Goal: Transaction & Acquisition: Purchase product/service

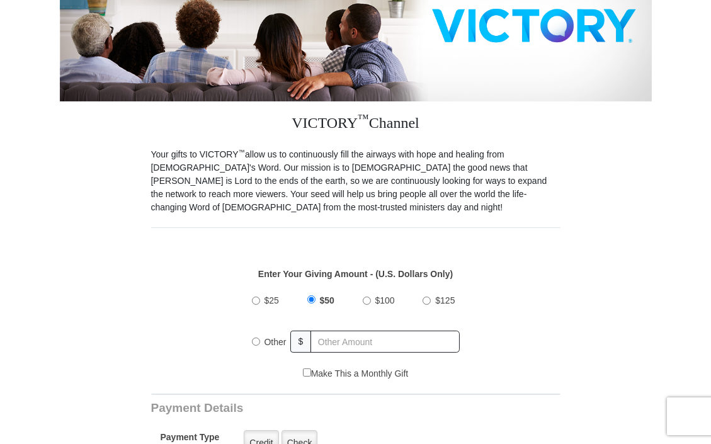
scroll to position [217, 0]
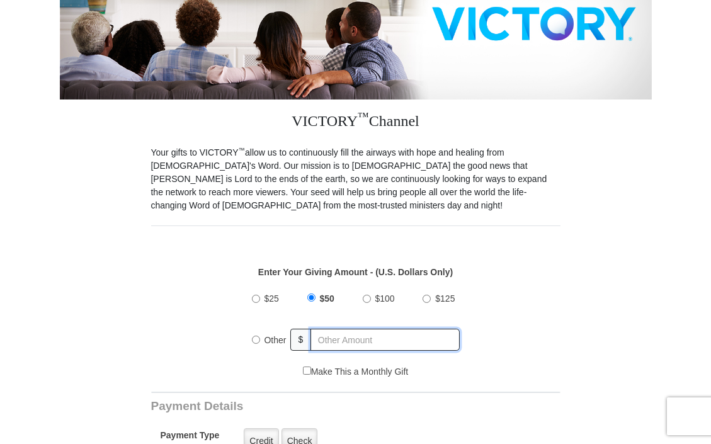
radio input "true"
click at [335, 329] on input "text" at bounding box center [385, 340] width 147 height 22
type input "400.00"
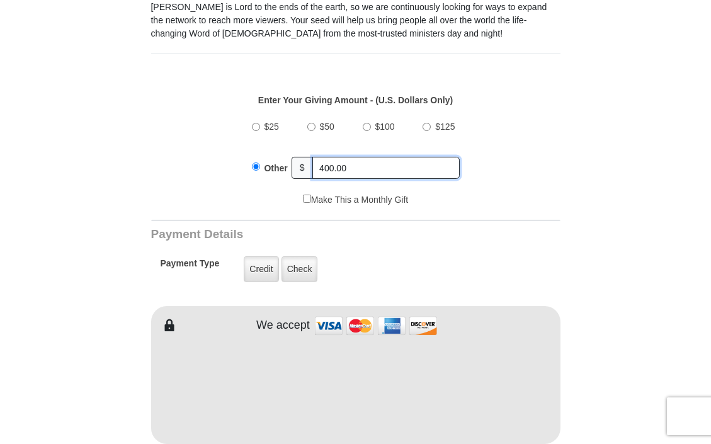
scroll to position [405, 0]
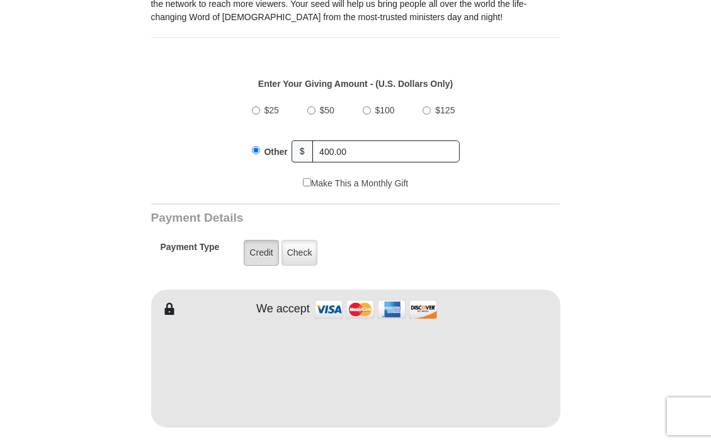
click at [260, 240] on label "Credit" at bounding box center [261, 253] width 35 height 26
click at [0, 0] on input "Credit" at bounding box center [0, 0] width 0 height 0
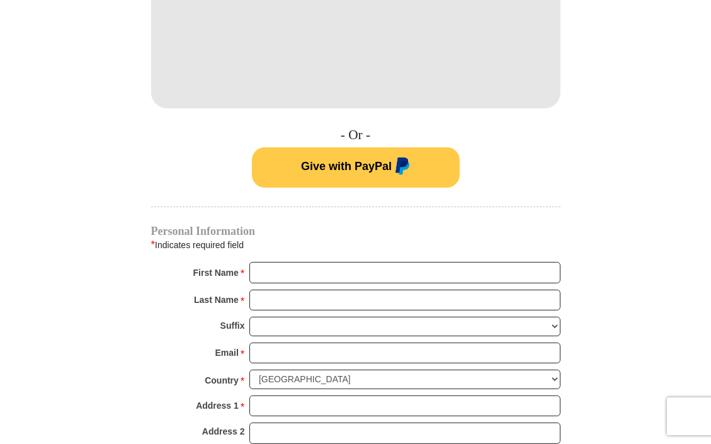
scroll to position [754, 0]
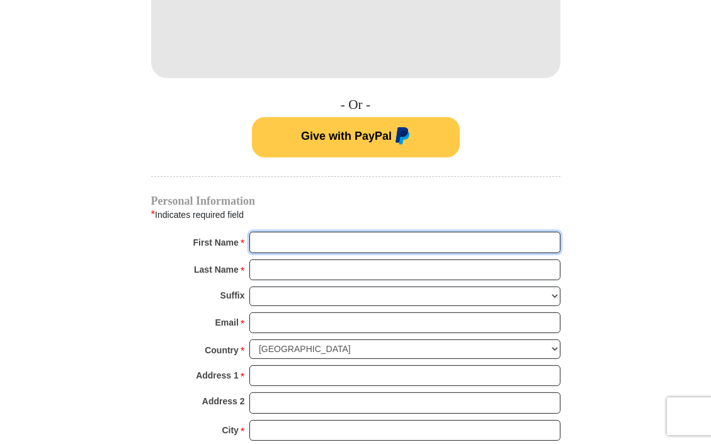
click at [301, 232] on input "First Name *" at bounding box center [404, 242] width 311 height 21
type input "Patricia F"
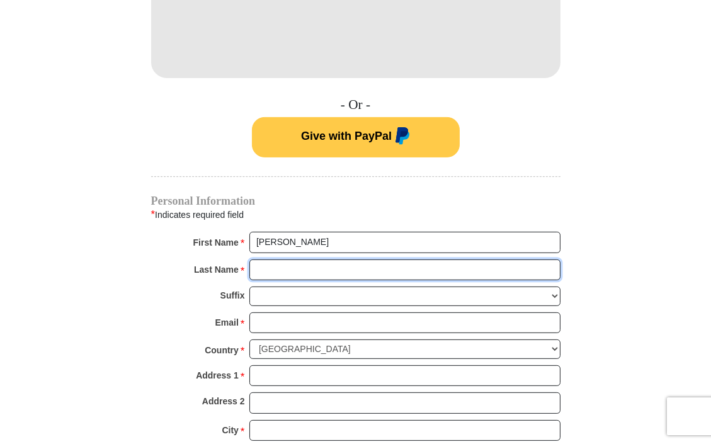
click at [322, 259] on input "Last Name *" at bounding box center [404, 269] width 311 height 21
type input "Hosmer"
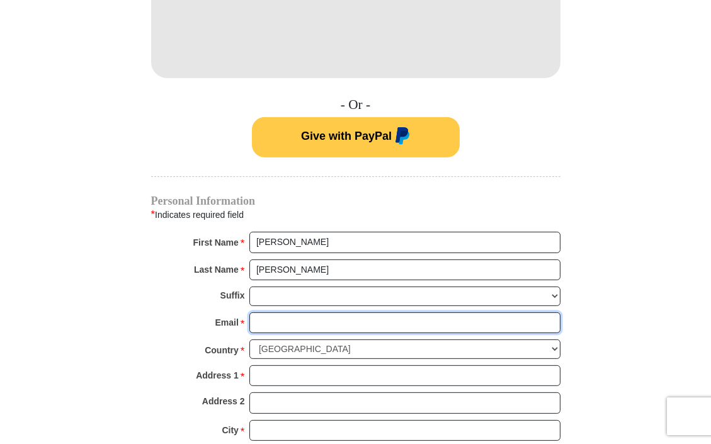
click at [310, 312] on input "Email *" at bounding box center [404, 322] width 311 height 21
type input "pathosmer@yahoo.com"
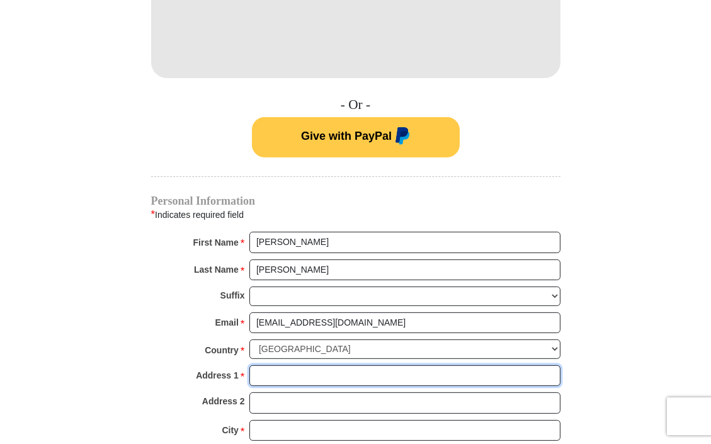
type input "1914 Green Forest Dr"
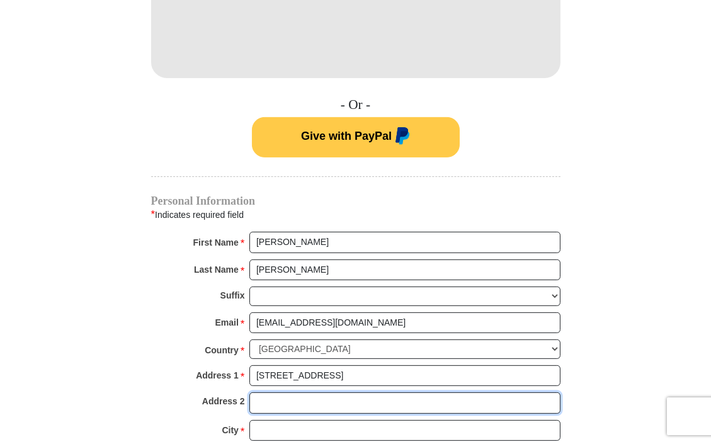
type input "None"
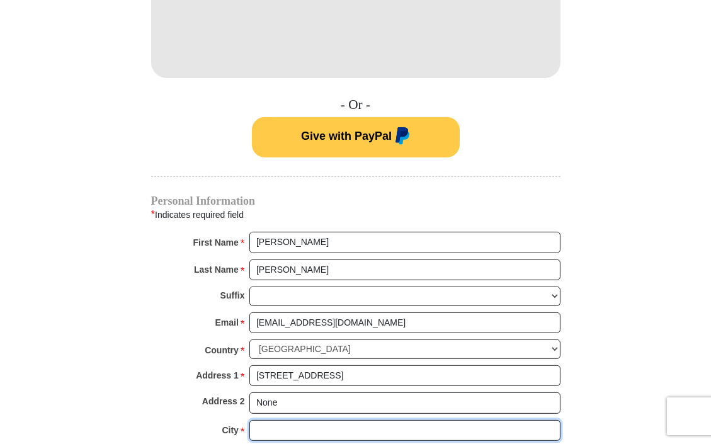
type input "North Augusta"
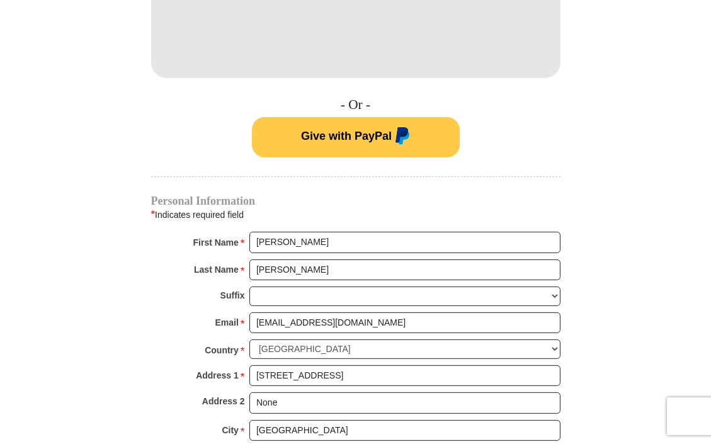
select select "SC"
type input "29841"
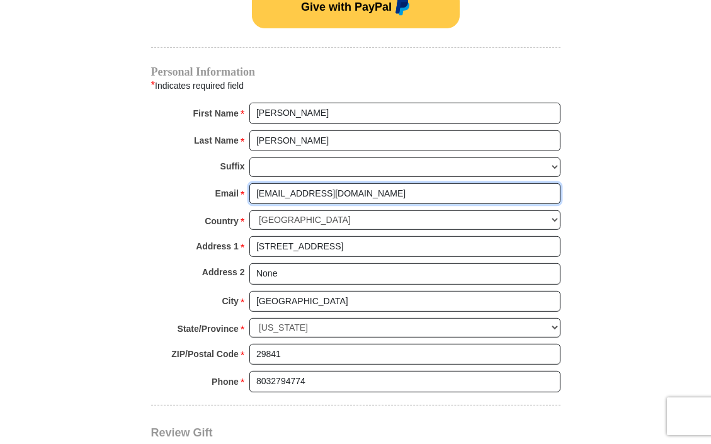
scroll to position [884, 0]
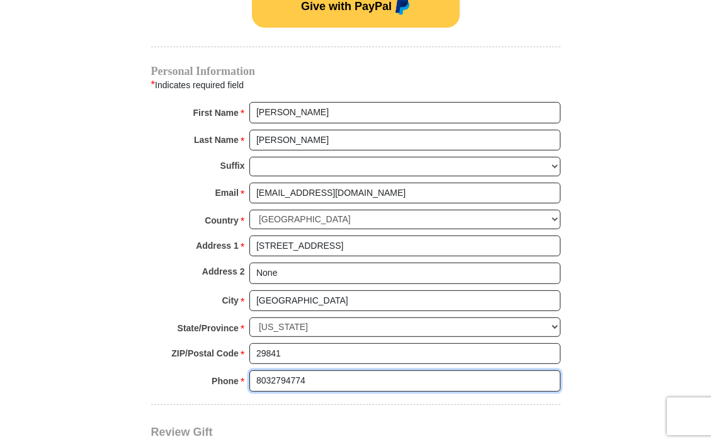
click at [319, 370] on input "8032794774" at bounding box center [404, 380] width 311 height 21
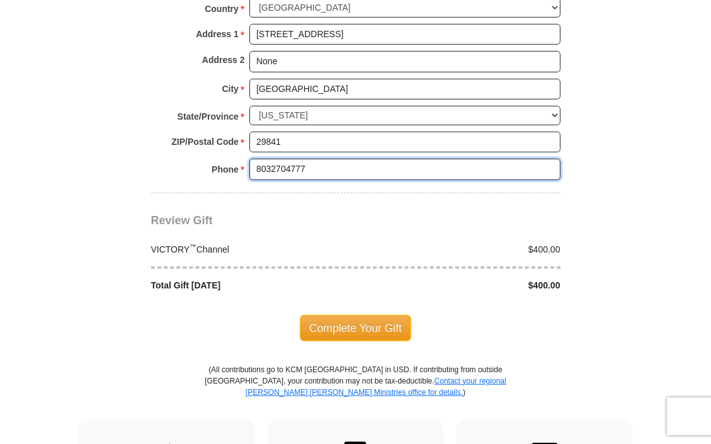
scroll to position [1097, 0]
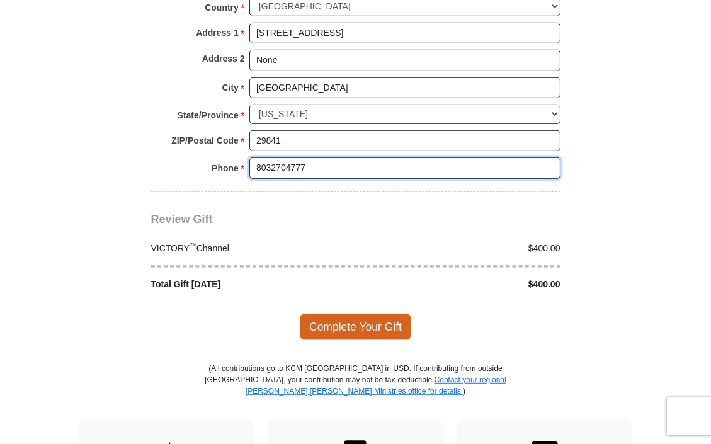
type input "8032704777"
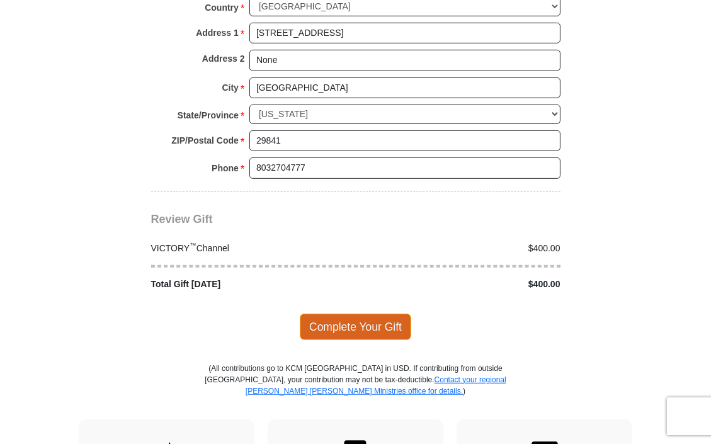
click at [352, 314] on span "Complete Your Gift" at bounding box center [355, 327] width 111 height 26
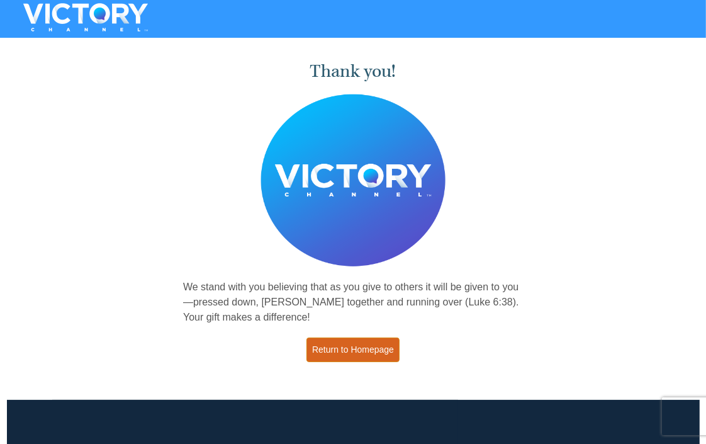
click at [344, 350] on link "Return to Homepage" at bounding box center [353, 349] width 93 height 25
